Goal: Task Accomplishment & Management: Complete application form

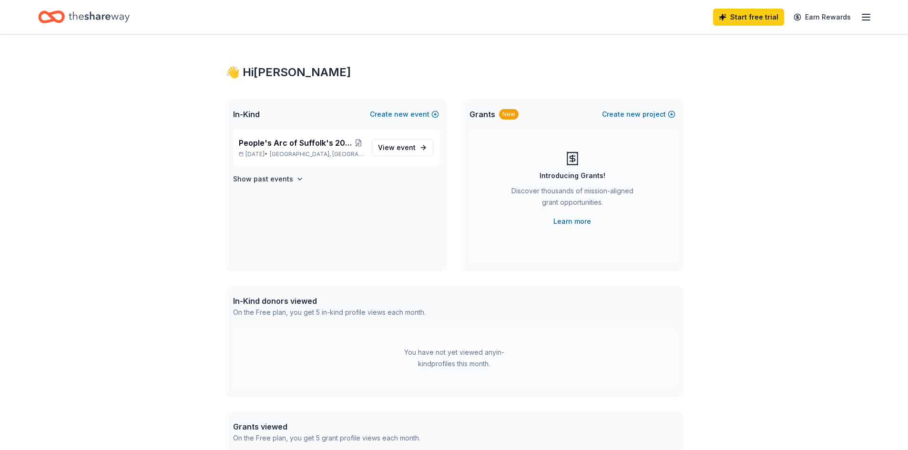
click at [255, 114] on span "In-Kind" at bounding box center [246, 114] width 27 height 11
click at [111, 21] on icon "Home" at bounding box center [99, 17] width 61 height 20
click at [866, 19] on icon "button" at bounding box center [865, 16] width 11 height 11
click at [307, 144] on span "People's Arc of Suffolk's 2025 Annual Candlelight Ball" at bounding box center [296, 142] width 115 height 11
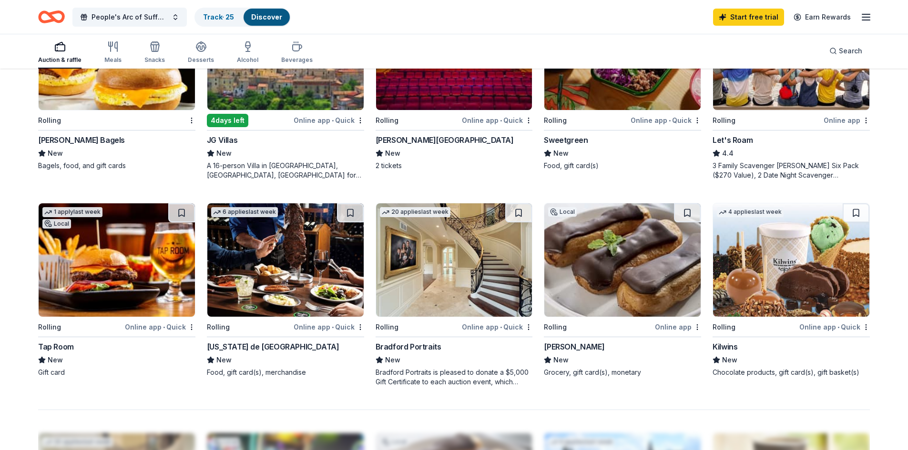
scroll to position [620, 0]
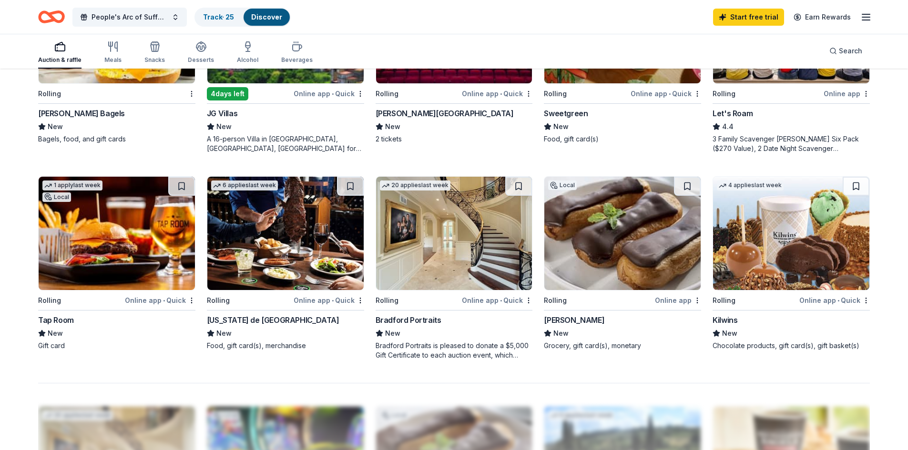
click at [252, 319] on div "Texas de Brazil" at bounding box center [273, 320] width 132 height 11
click at [435, 246] on img at bounding box center [454, 233] width 156 height 113
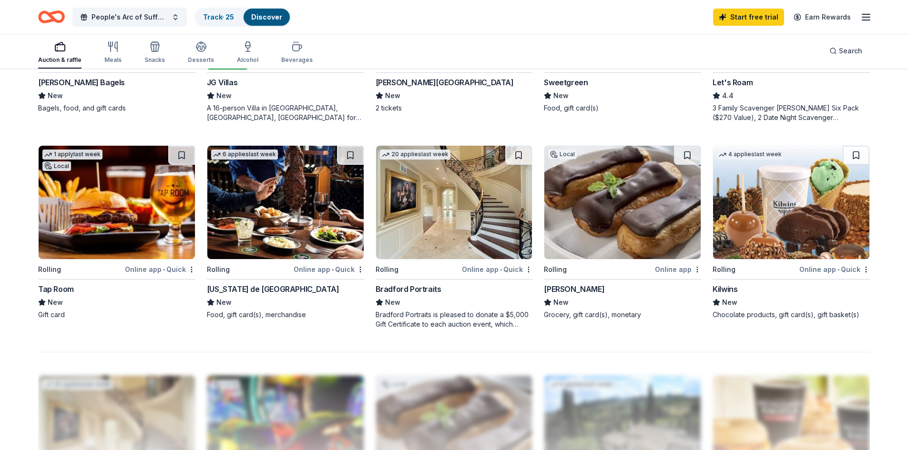
scroll to position [667, 0]
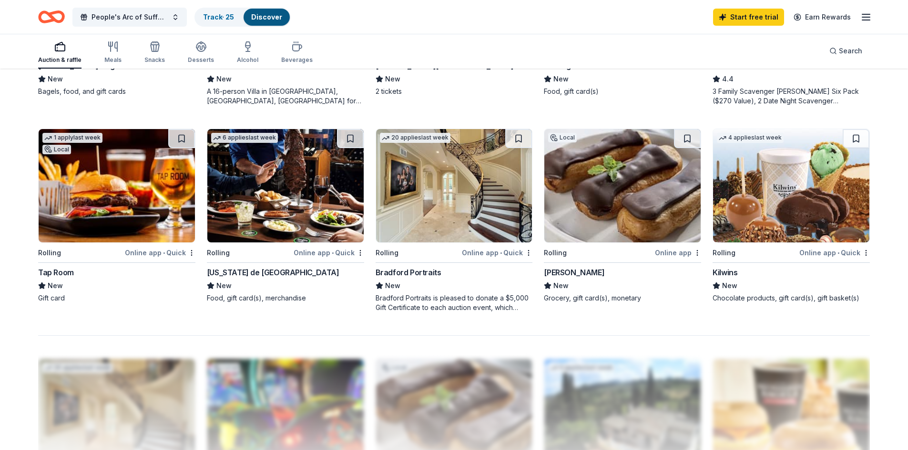
click at [565, 271] on div "[PERSON_NAME]" at bounding box center [574, 272] width 61 height 11
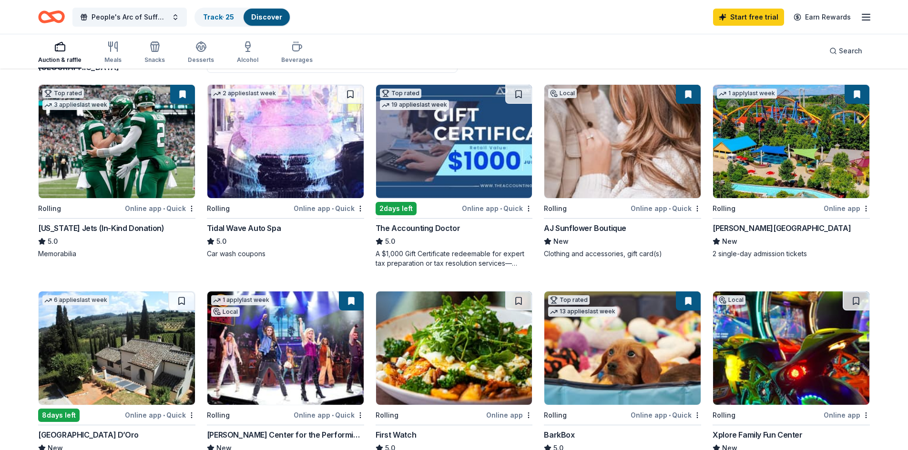
scroll to position [0, 0]
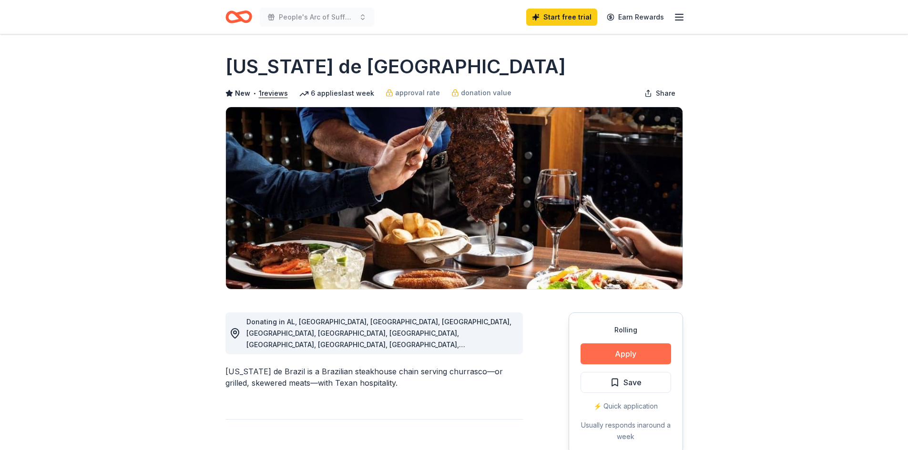
click at [642, 353] on button "Apply" at bounding box center [626, 354] width 91 height 21
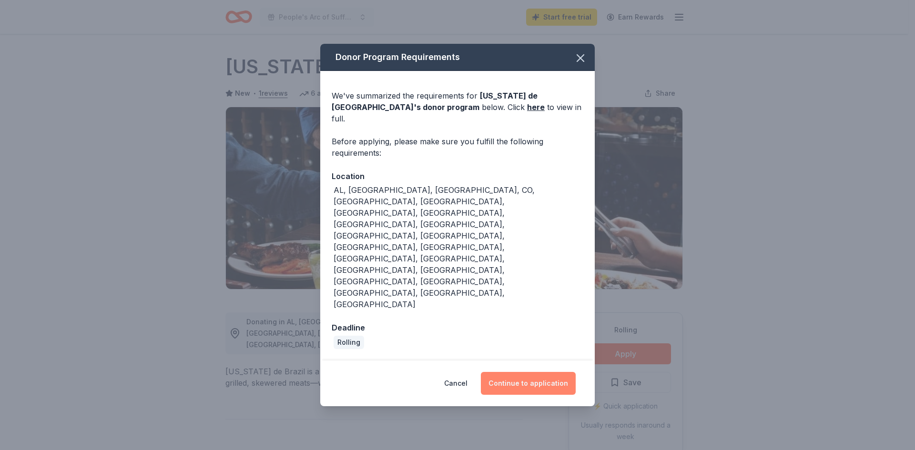
click at [536, 372] on button "Continue to application" at bounding box center [528, 383] width 95 height 23
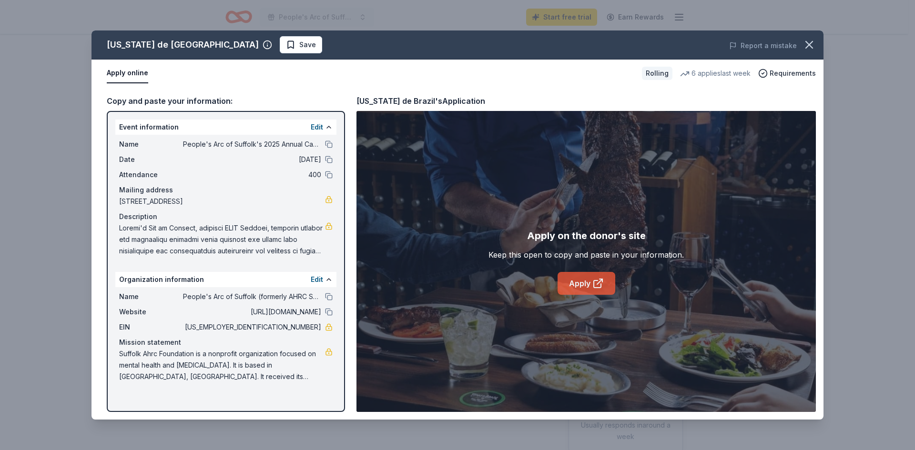
click at [578, 282] on link "Apply" at bounding box center [587, 283] width 58 height 23
click at [810, 46] on icon "button" at bounding box center [809, 44] width 7 height 7
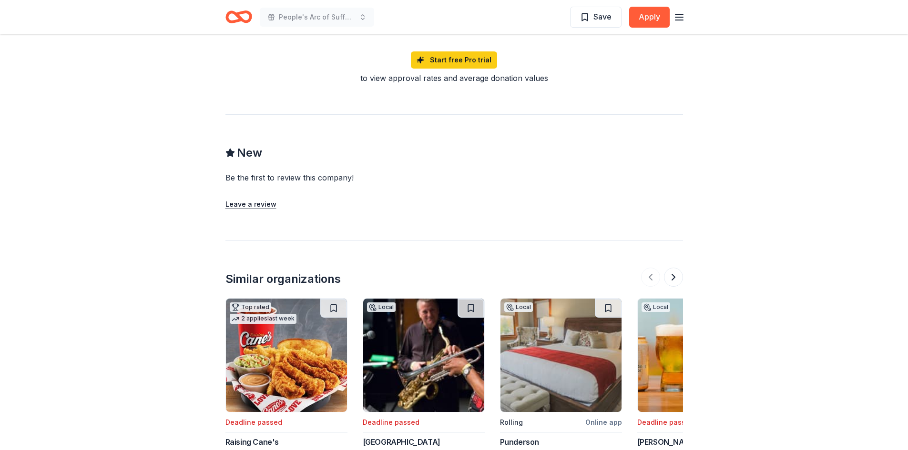
scroll to position [953, 0]
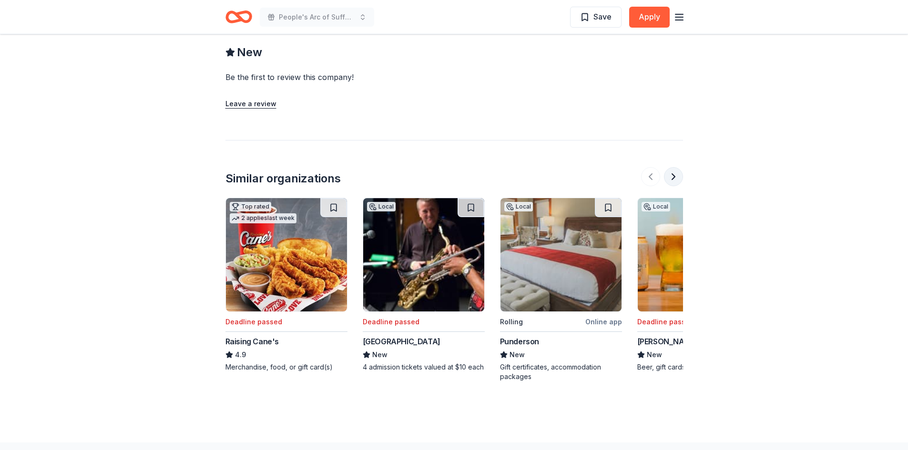
click at [675, 178] on button at bounding box center [673, 176] width 19 height 19
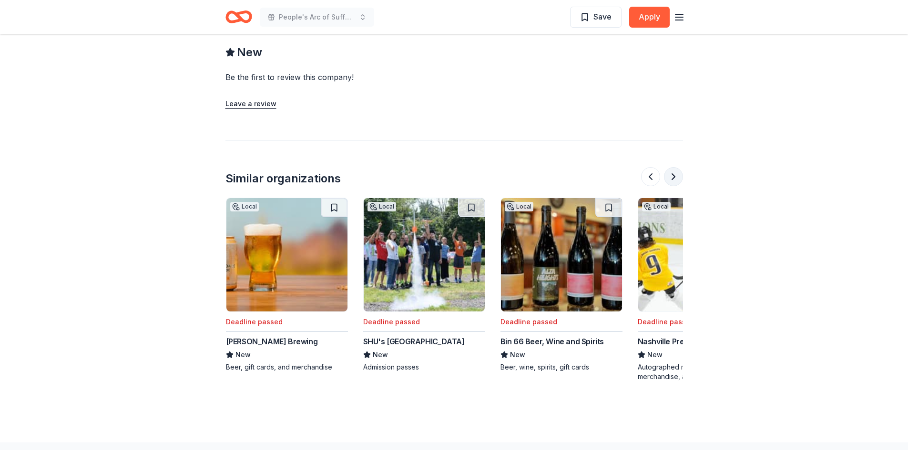
scroll to position [0, 412]
click at [674, 174] on button at bounding box center [673, 176] width 19 height 19
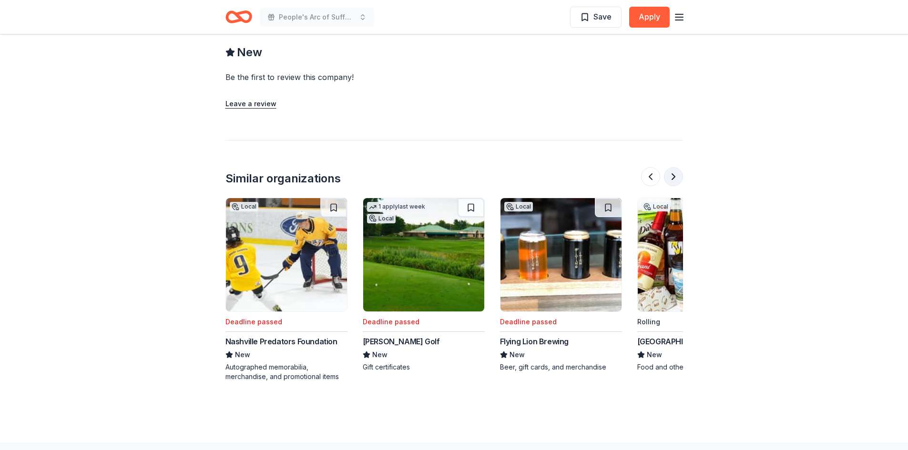
click at [674, 174] on button at bounding box center [673, 176] width 19 height 19
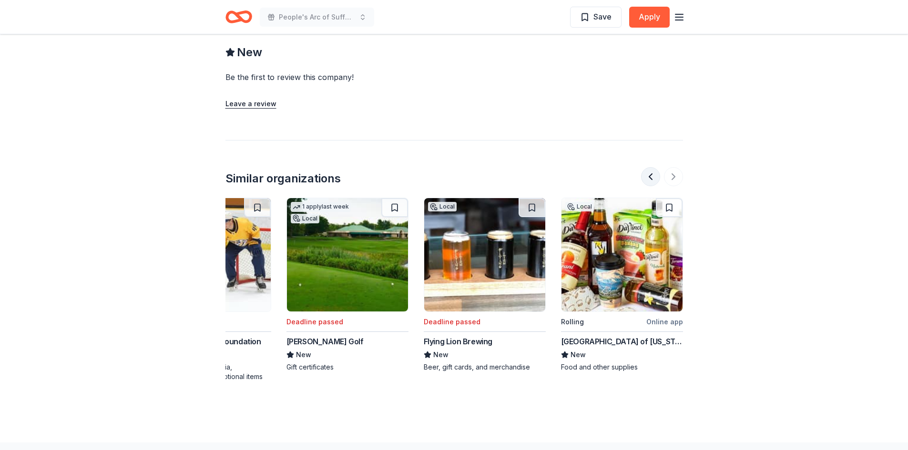
click at [648, 175] on button at bounding box center [650, 176] width 19 height 19
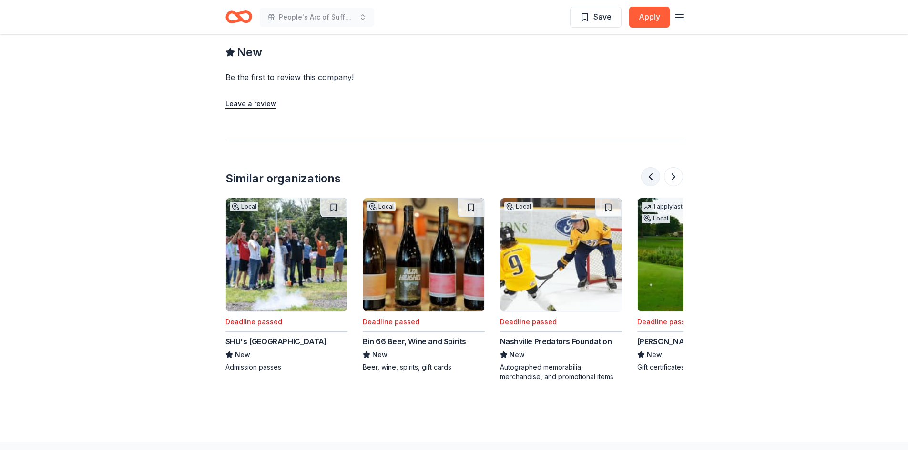
click at [648, 175] on button at bounding box center [650, 176] width 19 height 19
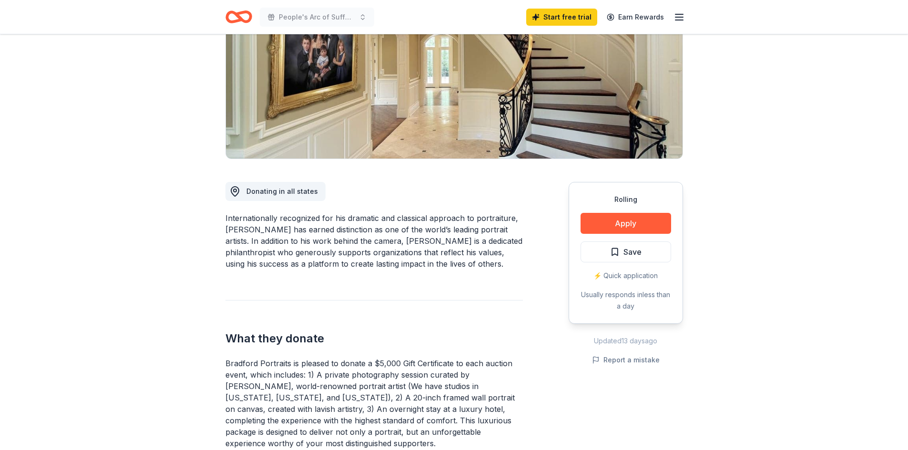
scroll to position [0, 0]
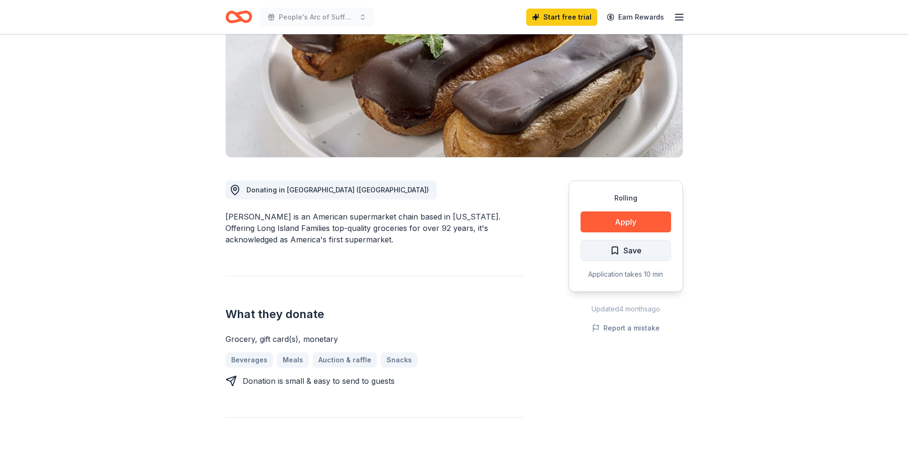
scroll to position [143, 0]
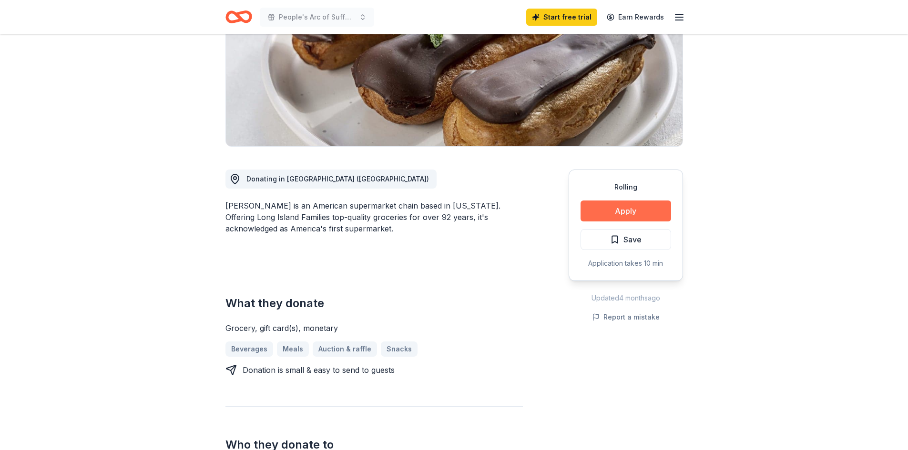
click at [653, 209] on button "Apply" at bounding box center [626, 211] width 91 height 21
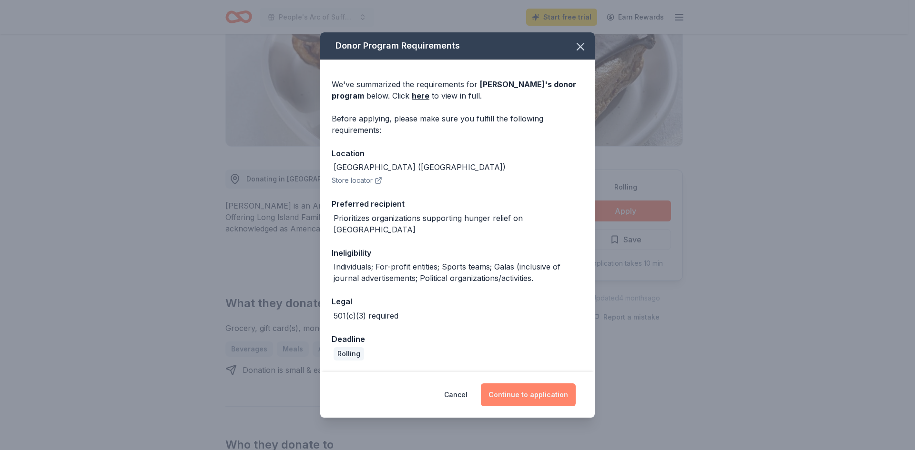
click at [516, 385] on button "Continue to application" at bounding box center [528, 395] width 95 height 23
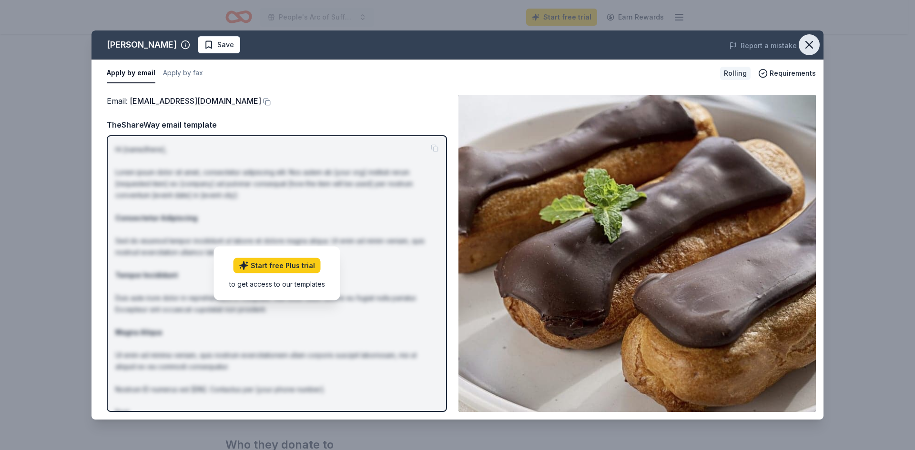
click at [811, 46] on icon "button" at bounding box center [809, 44] width 13 height 13
